Goal: Use online tool/utility: Utilize a website feature to perform a specific function

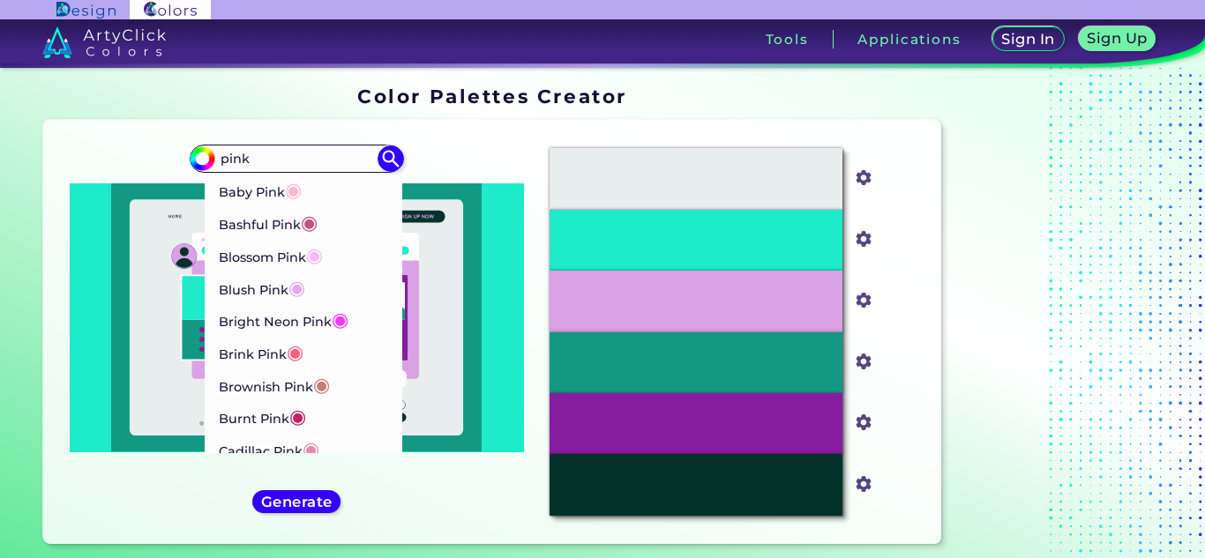
drag, startPoint x: 304, startPoint y: 161, endPoint x: 183, endPoint y: 176, distance: 121.6
click at [183, 176] on div "#1eebc9 pink Baby Pink ◉ Bashful Pink ◉ Blossom Pink ◉ Blush Pink ◉ Bright Neon…" at bounding box center [296, 332] width 478 height 396
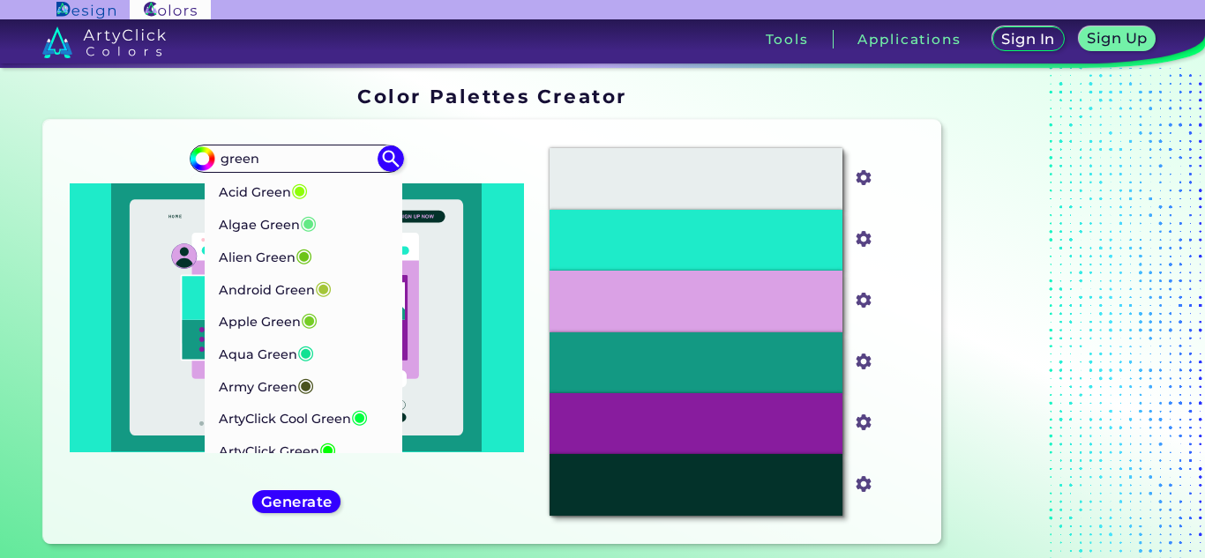
type input "green"
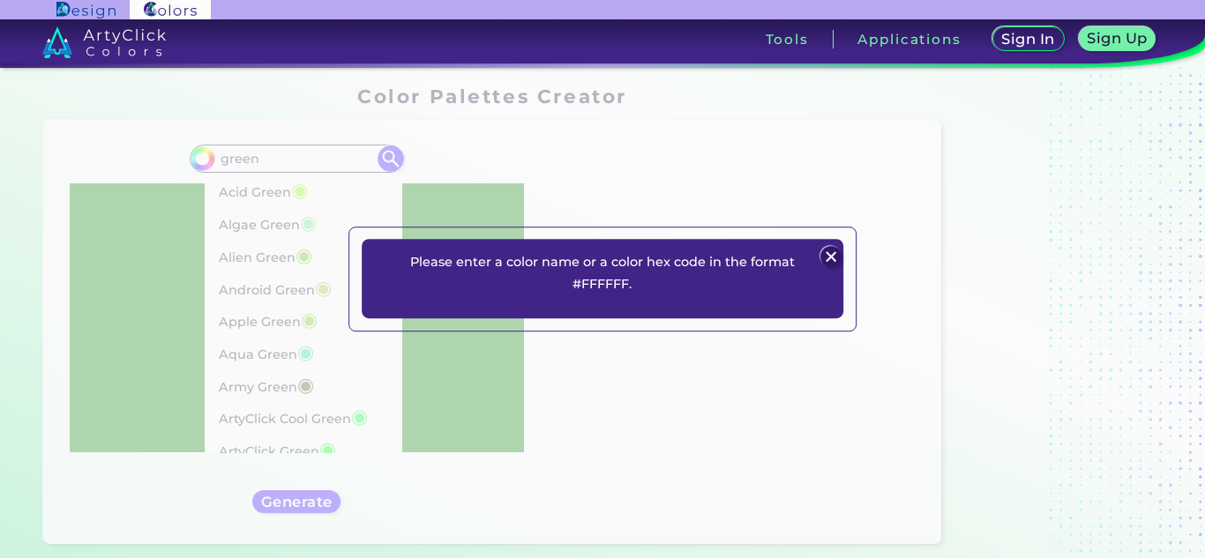
type input "#000000"
click at [840, 254] on img at bounding box center [831, 256] width 21 height 21
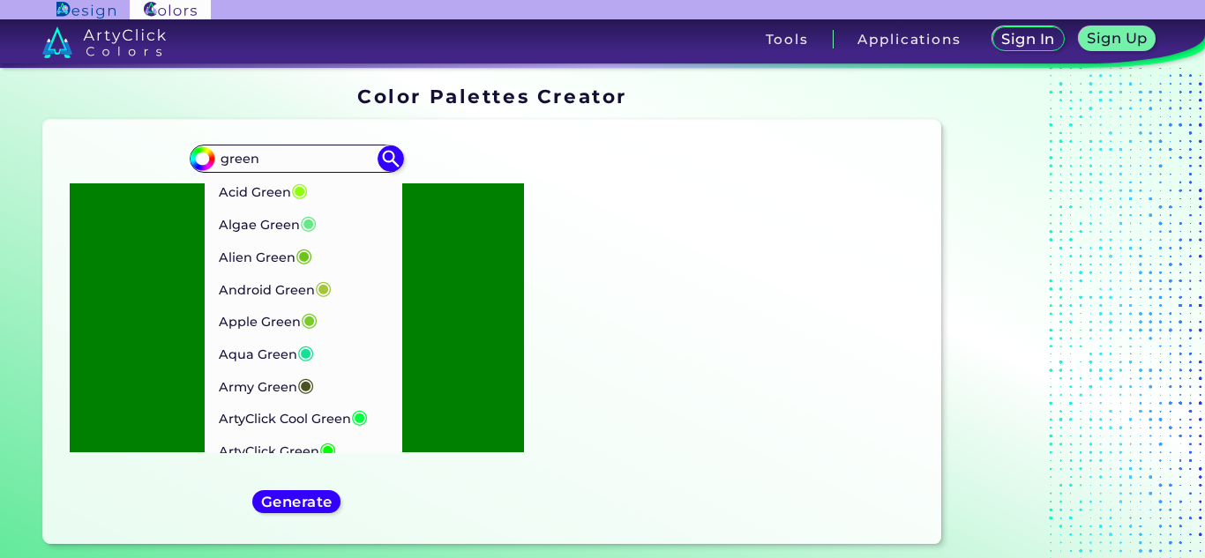
drag, startPoint x: 302, startPoint y: 161, endPoint x: 164, endPoint y: 169, distance: 137.8
click at [164, 169] on div "#000000 green Acid Green ◉ Algae Green ◉ Alien Green ◉ Android Green ◉ Apple Gr…" at bounding box center [296, 332] width 478 height 396
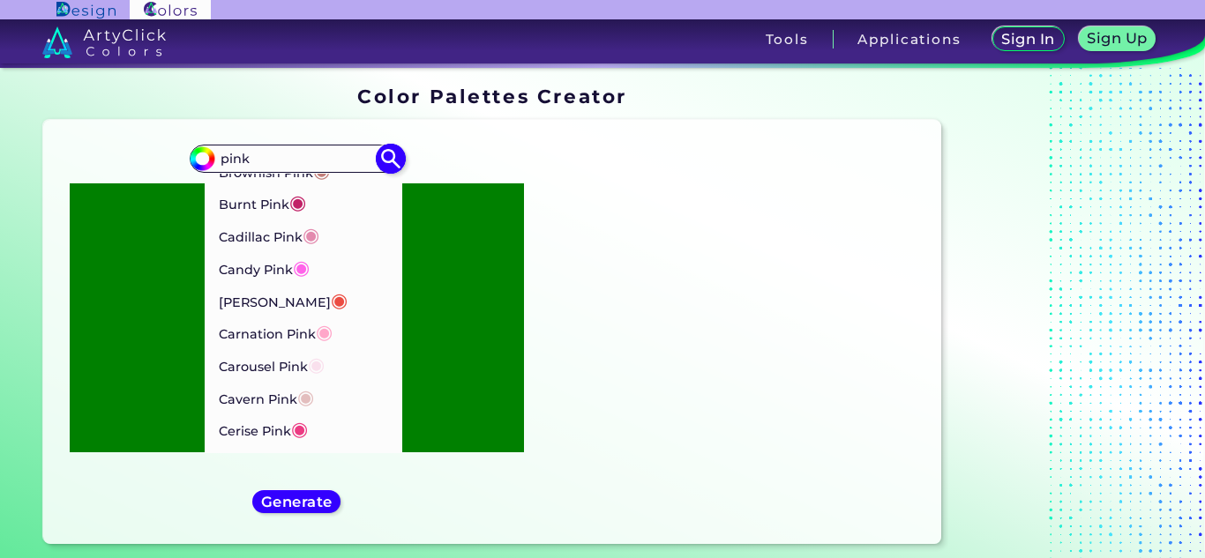
scroll to position [244, 0]
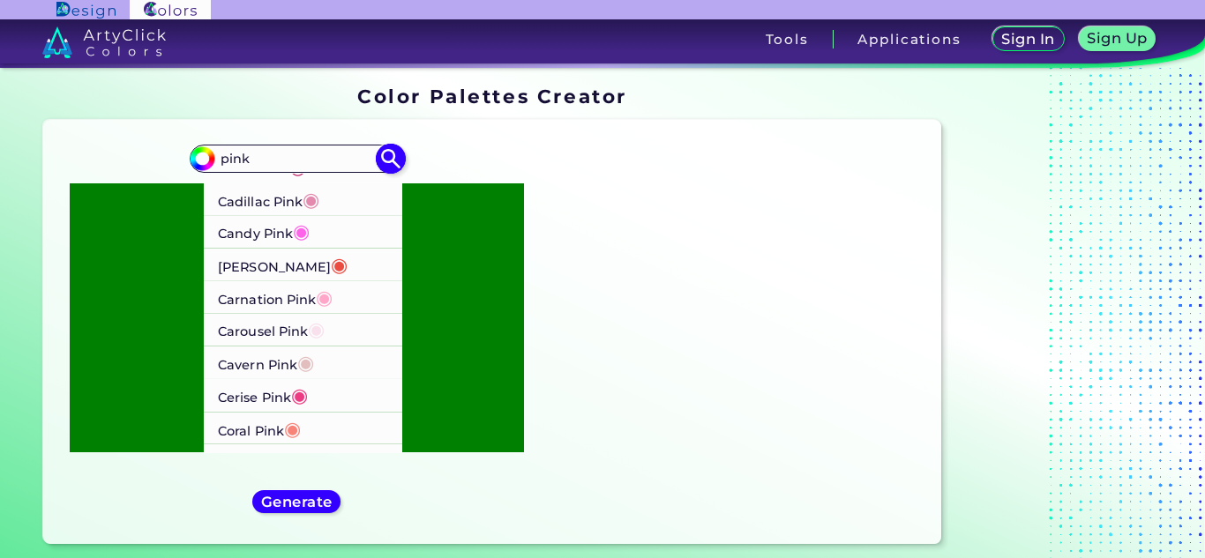
type input "pink"
click at [322, 238] on li "Candy Pink ◉" at bounding box center [303, 232] width 199 height 33
type input "#ff63e9"
type input "#FF63E9"
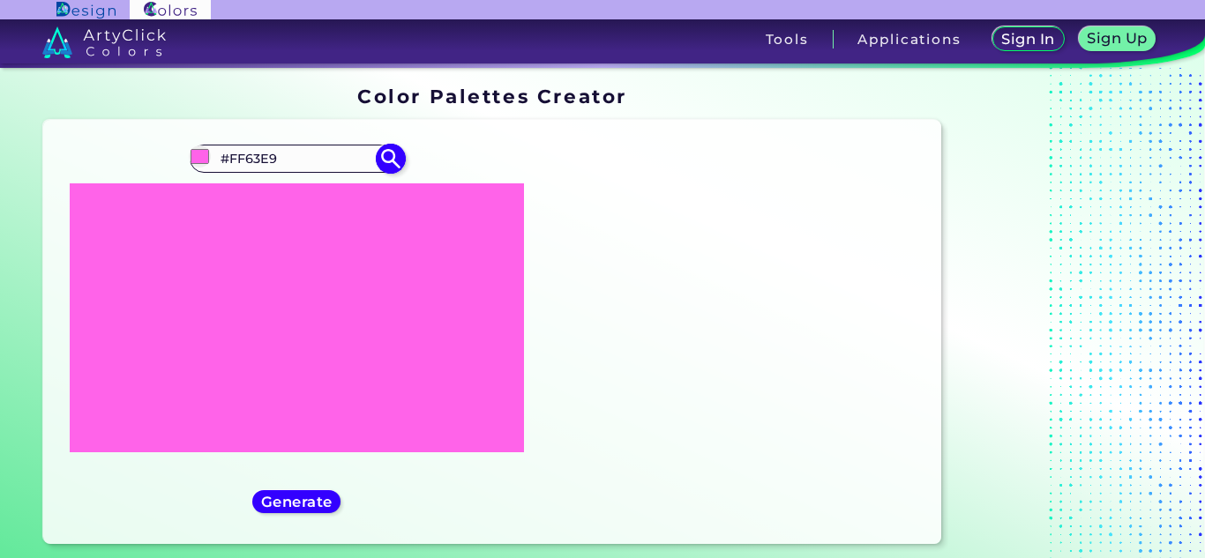
scroll to position [0, 0]
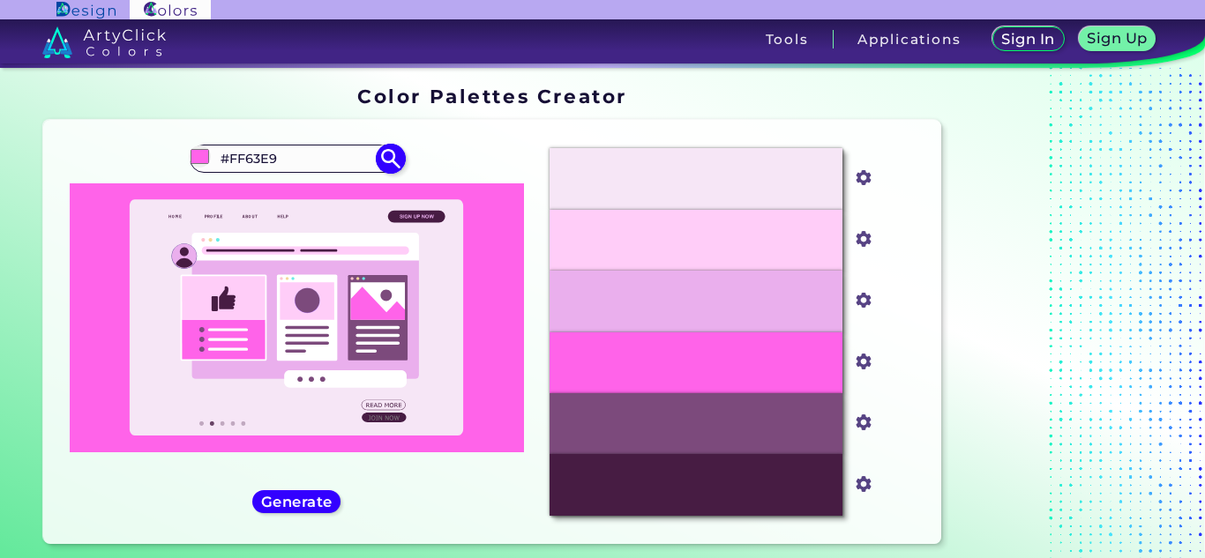
drag, startPoint x: 303, startPoint y: 161, endPoint x: 215, endPoint y: 159, distance: 88.2
click at [215, 159] on div "#ff63e9 #FF63E9 Baby Pink ◉ Bashful Pink ◉ Blossom Pink ◉ Blush Pink ◉ Bright N…" at bounding box center [296, 159] width 213 height 28
